Goal: Information Seeking & Learning: Learn about a topic

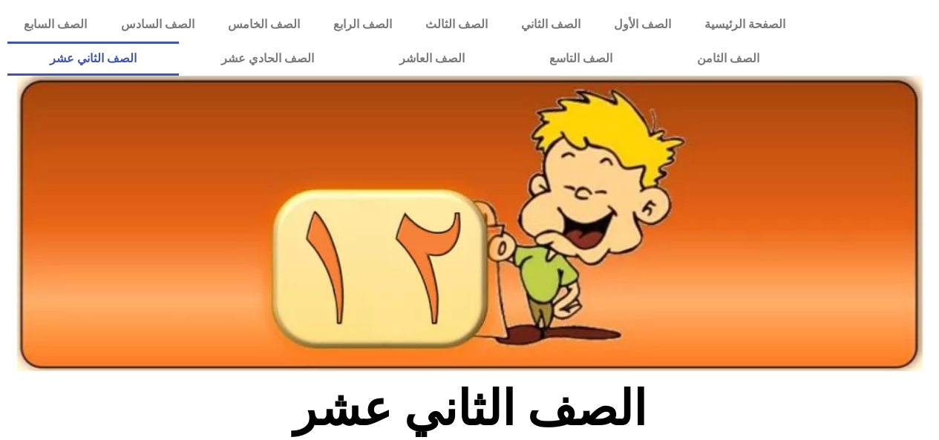
scroll to position [223, 0]
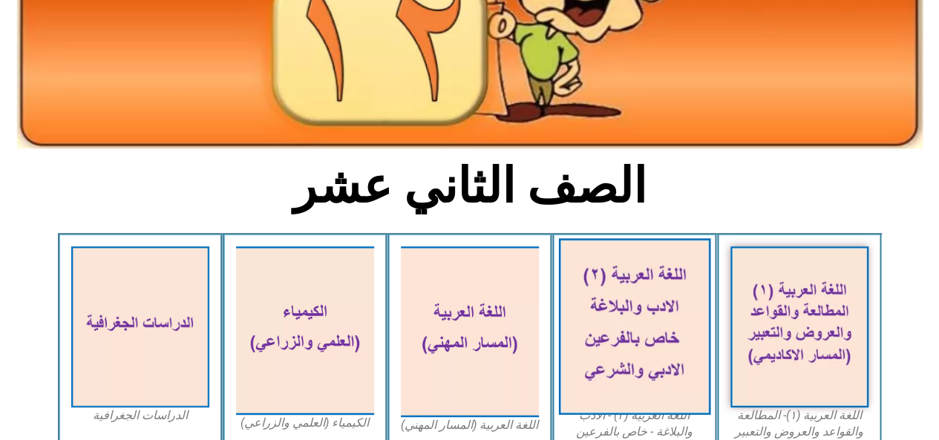
click at [582, 325] on img at bounding box center [634, 326] width 152 height 177
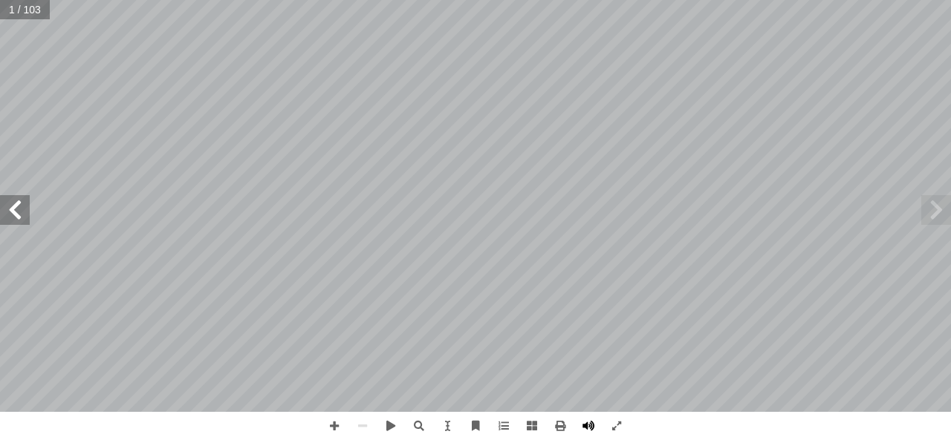
drag, startPoint x: 593, startPoint y: 434, endPoint x: 584, endPoint y: 437, distance: 10.1
click at [593, 434] on span at bounding box center [588, 426] width 28 height 28
click at [4, 221] on span at bounding box center [15, 210] width 30 height 30
click at [7, 211] on span at bounding box center [15, 210] width 30 height 30
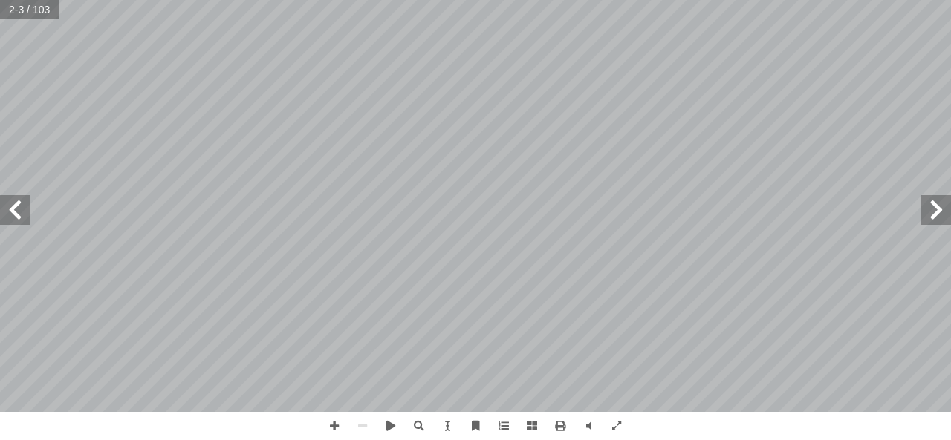
click at [7, 211] on span at bounding box center [15, 210] width 30 height 30
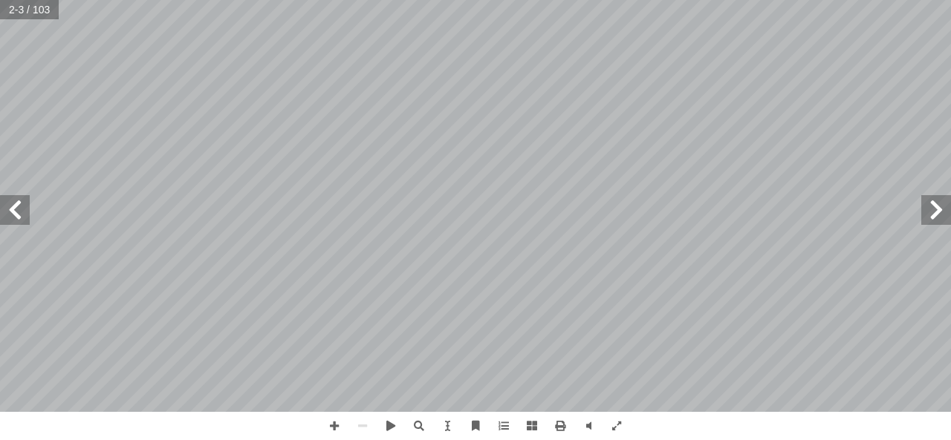
click at [7, 211] on span at bounding box center [15, 210] width 30 height 30
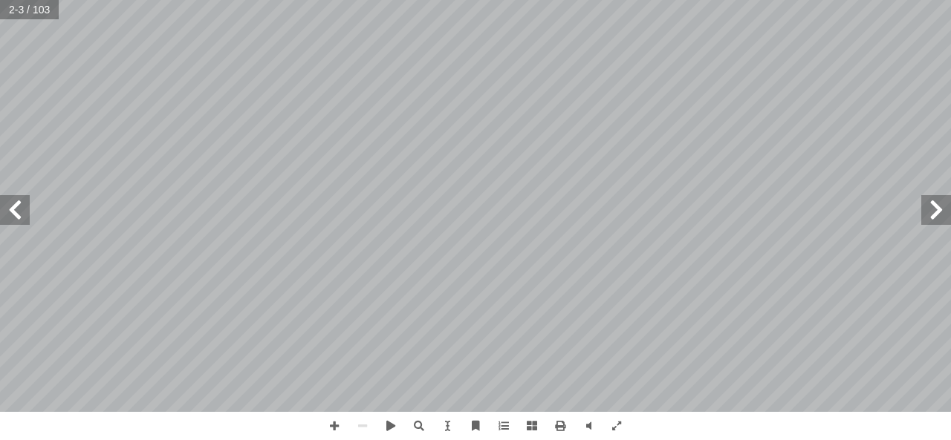
click at [7, 211] on span at bounding box center [15, 210] width 30 height 30
click at [927, 224] on span at bounding box center [936, 210] width 30 height 30
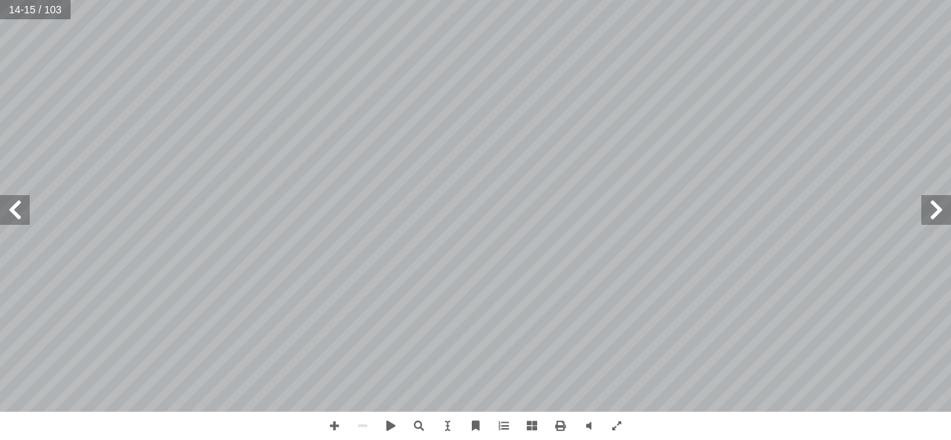
click at [8, 201] on span at bounding box center [15, 210] width 30 height 30
click at [386, 0] on html "الصفحة الرئيسية الصف الأول الصف الثاني الصف الثالث الصف الرابع الصف الخامس الصف…" at bounding box center [475, 67] width 951 height 135
drag, startPoint x: 504, startPoint y: 418, endPoint x: 689, endPoint y: 469, distance: 191.9
click at [689, 135] on html "الصفحة الرئيسية الصف الأول الصف الثاني الصف الثالث الصف الرابع الصف الخامس الصف…" at bounding box center [475, 67] width 951 height 135
click at [542, 431] on div "12 ابع ّ رس الر َّ الد فعيلة َّ مدرسة الت : � ته أ نش� ــعراء العــرب علــى امت…" at bounding box center [475, 220] width 951 height 440
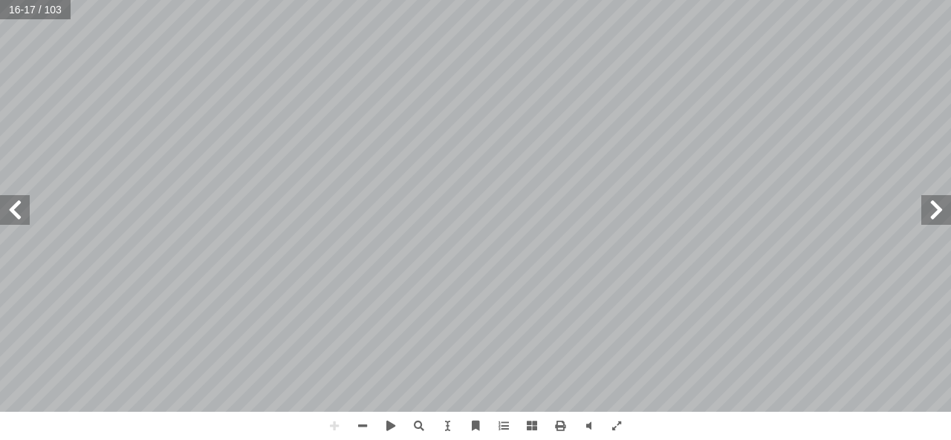
click at [487, 135] on html "الصفحة الرئيسية الصف الأول الصف الثاني الصف الثالث الصف الرابع الصف الخامس الصف…" at bounding box center [475, 67] width 951 height 135
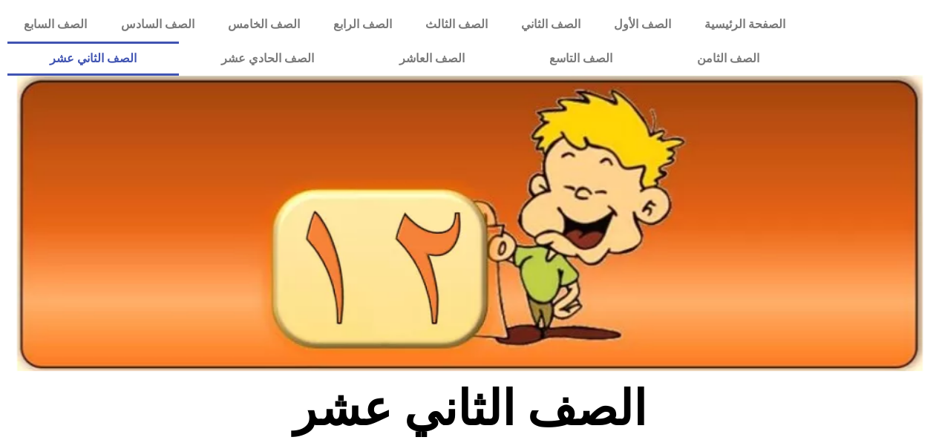
scroll to position [223, 0]
